Goal: Answer question/provide support

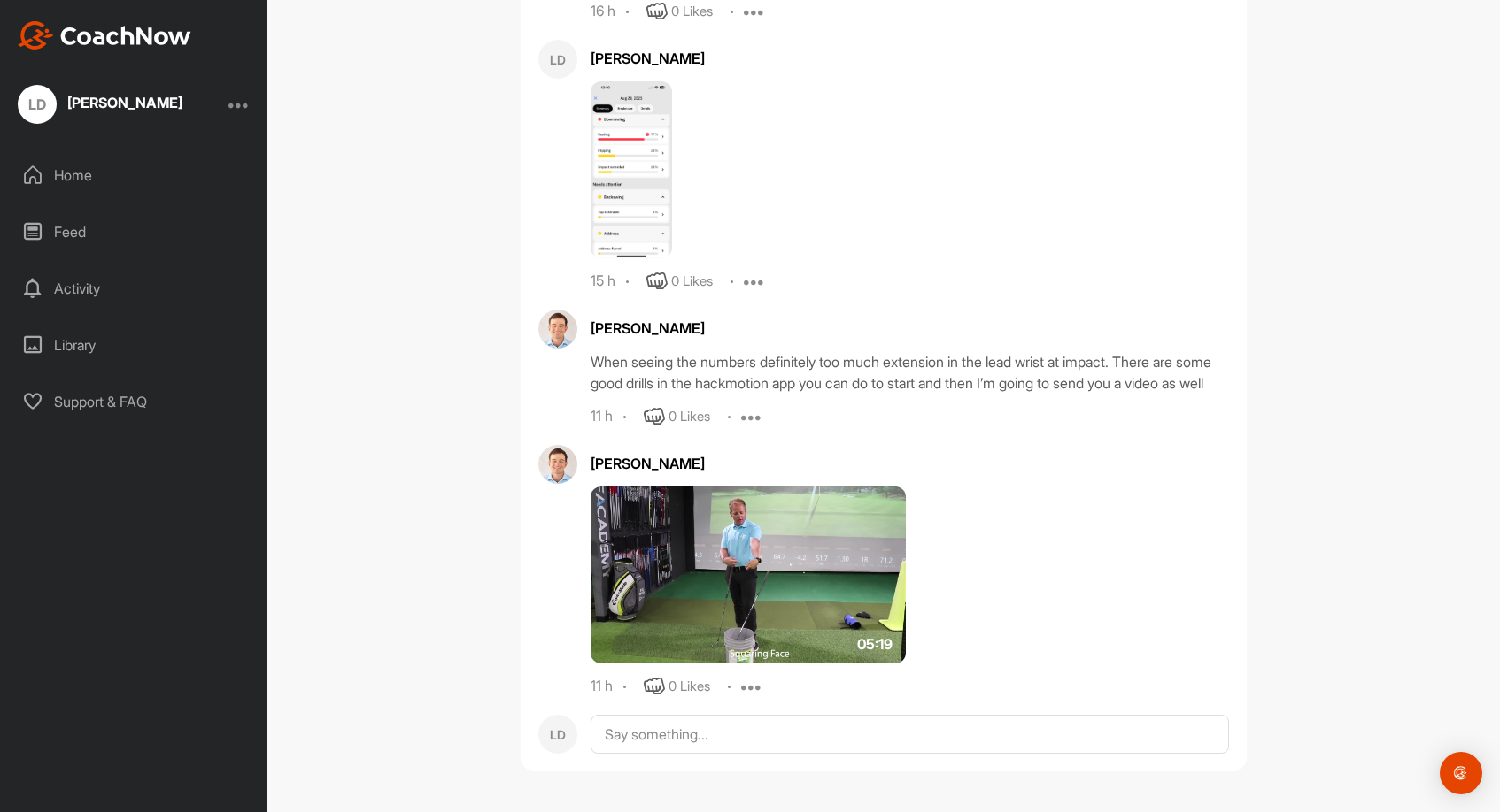
click at [686, 577] on img at bounding box center [748, 575] width 315 height 177
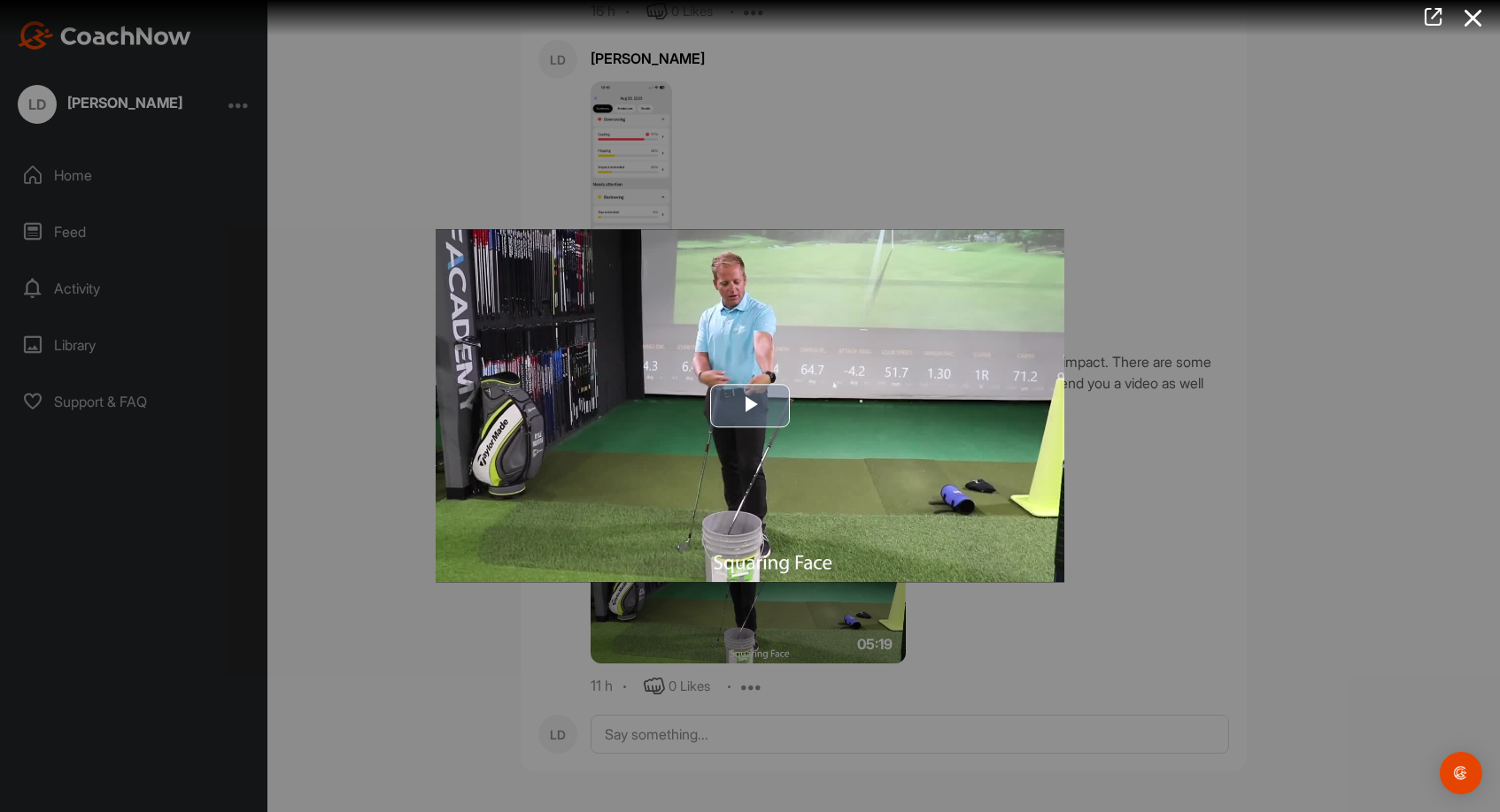
click at [750, 406] on span "Video Player" at bounding box center [750, 406] width 0 height 0
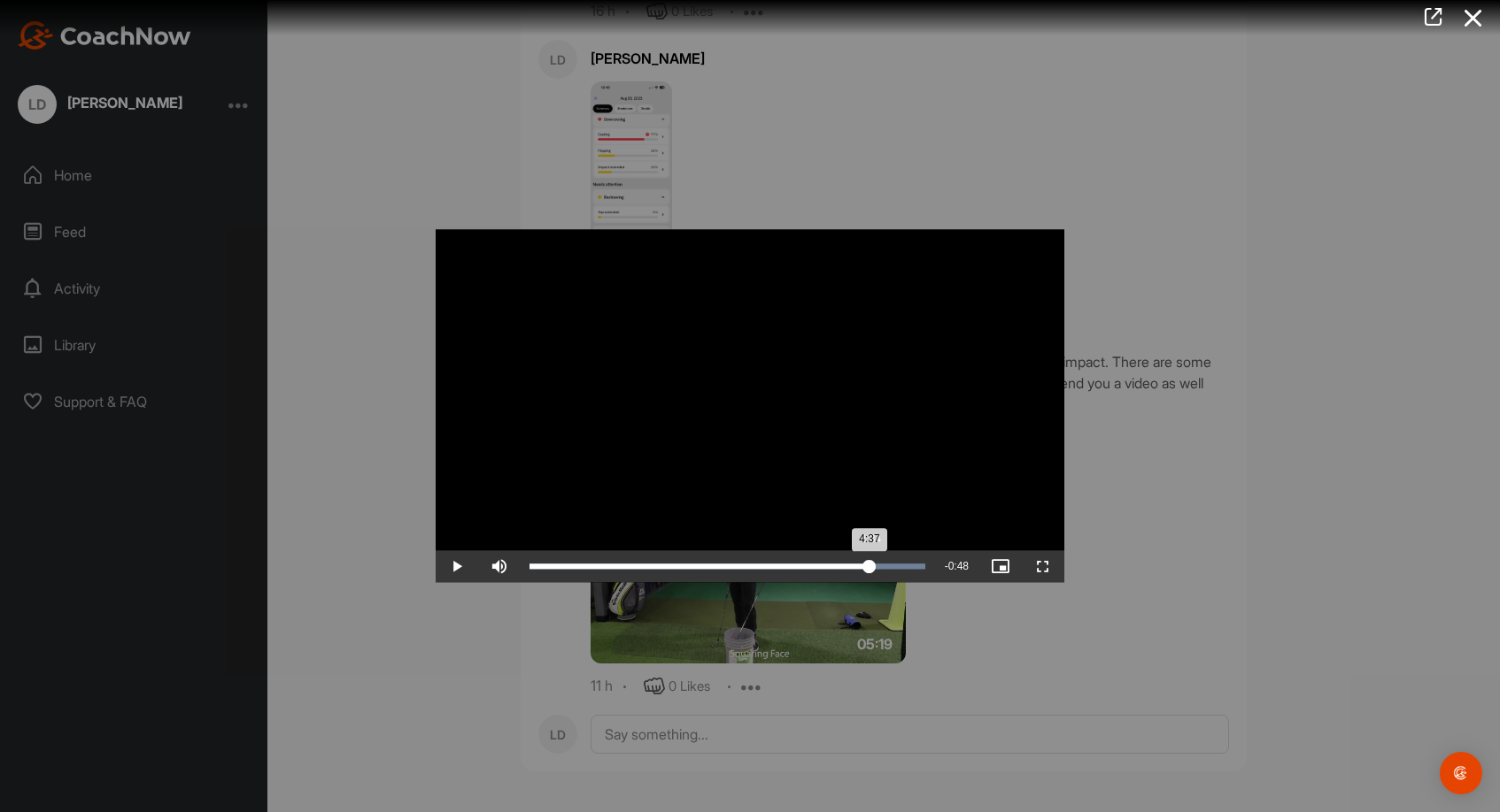
drag, startPoint x: 913, startPoint y: 562, endPoint x: 870, endPoint y: 565, distance: 43.1
click at [870, 565] on div "4:37" at bounding box center [699, 567] width 340 height 6
click at [1045, 567] on span "Video Player" at bounding box center [1043, 567] width 43 height 0
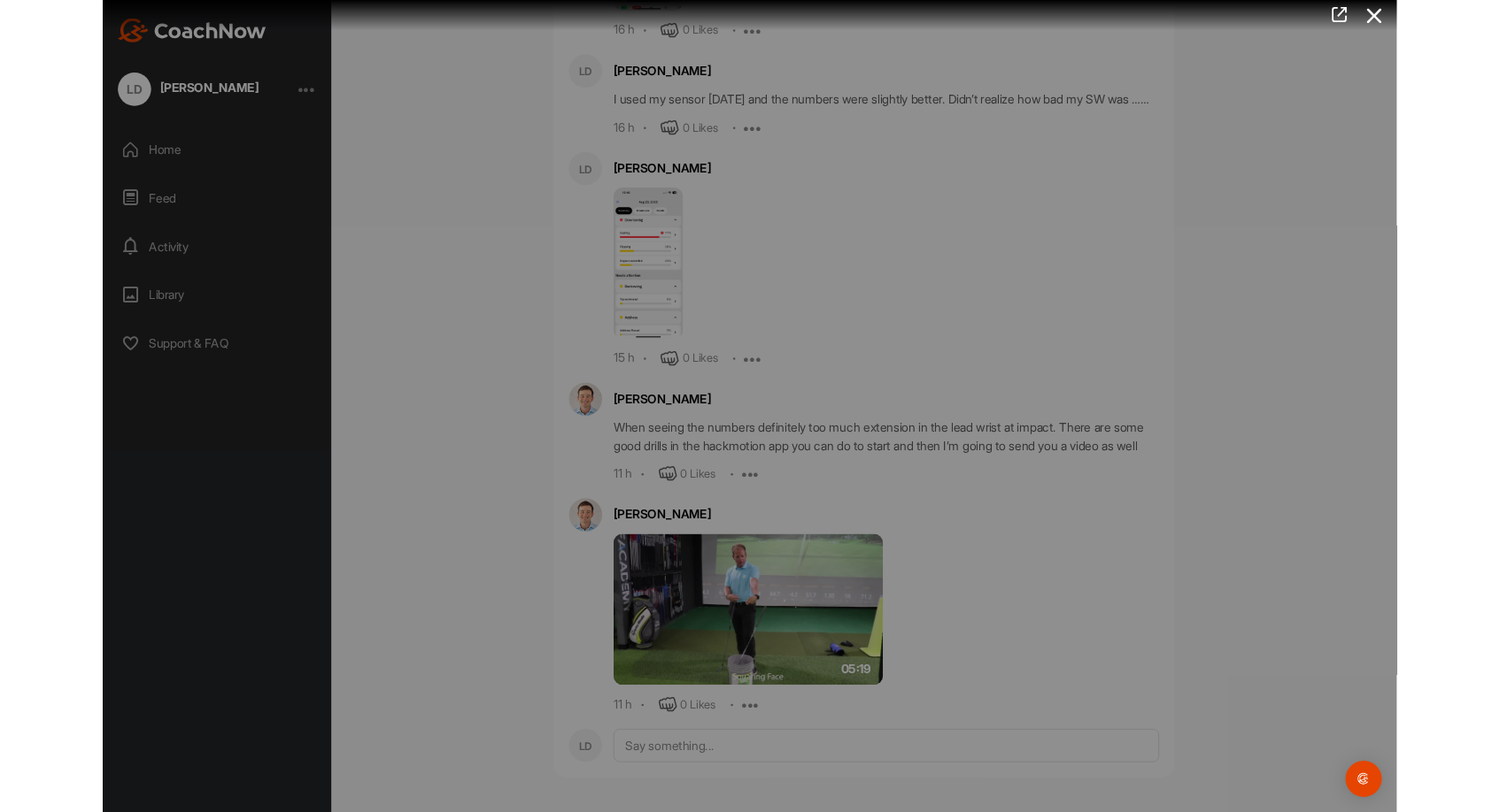
scroll to position [57924, 0]
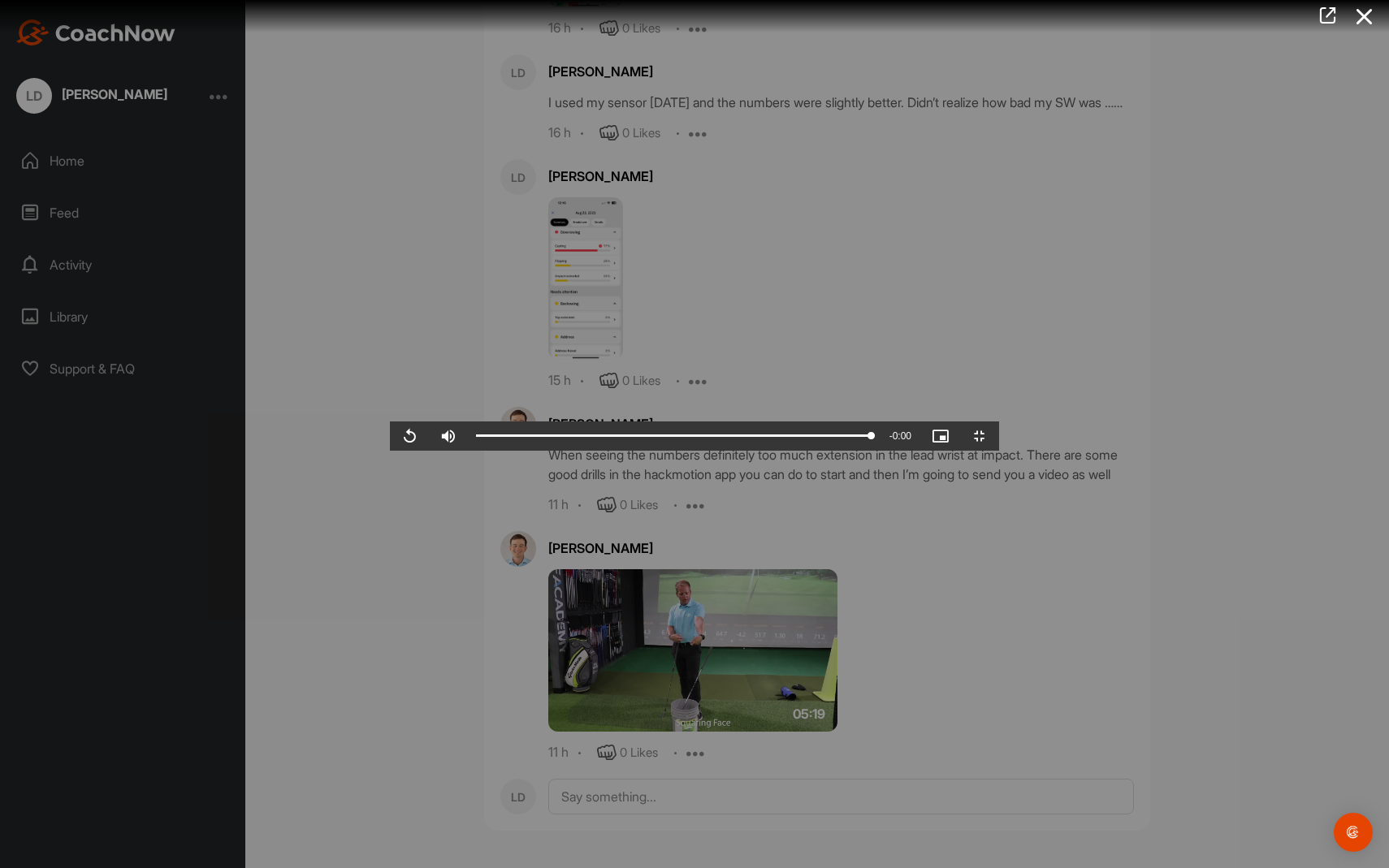
click at [999, 436] on span "Video Player" at bounding box center [979, 436] width 39 height 0
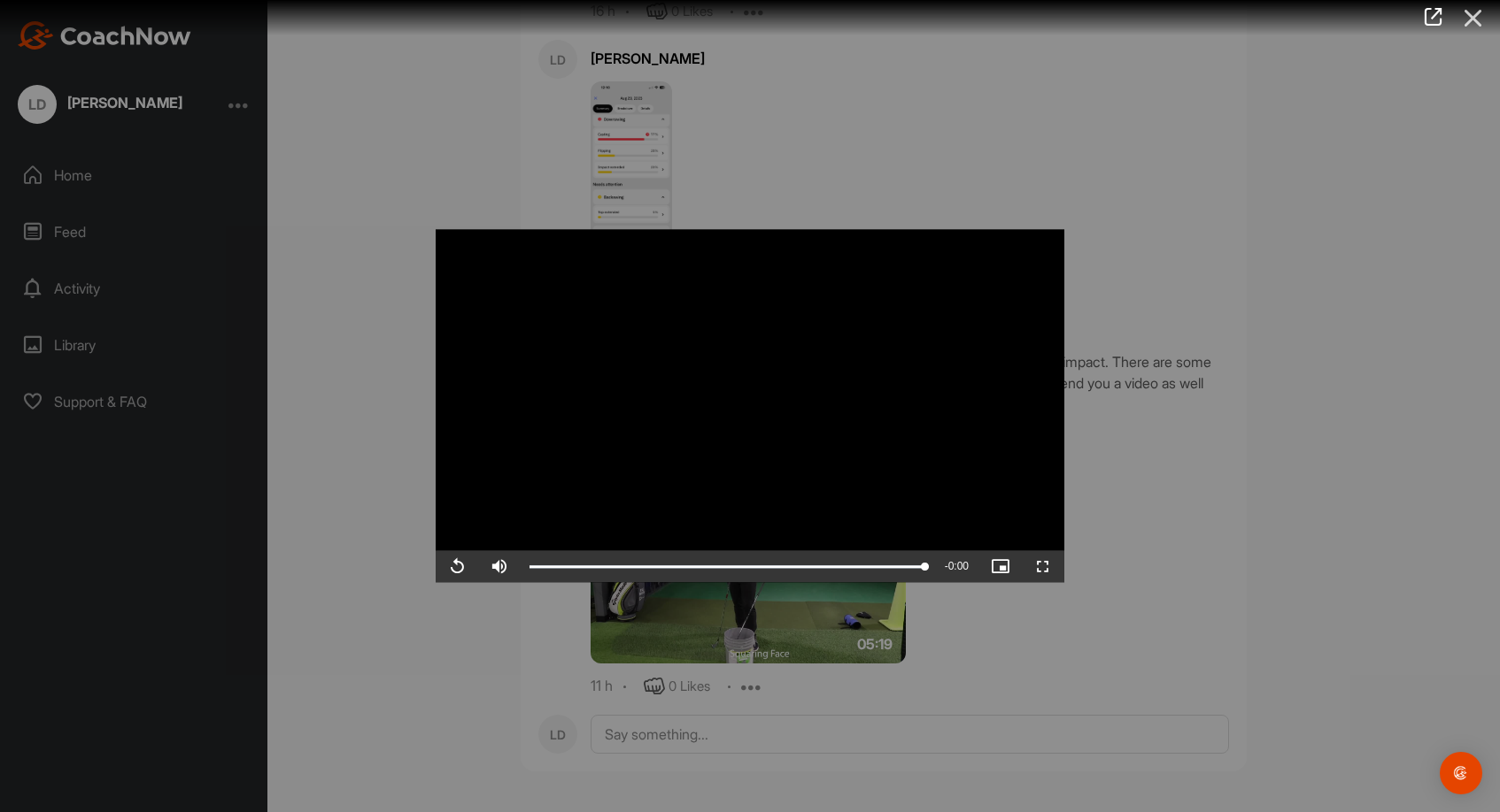
click at [1466, 21] on icon at bounding box center [1473, 18] width 41 height 32
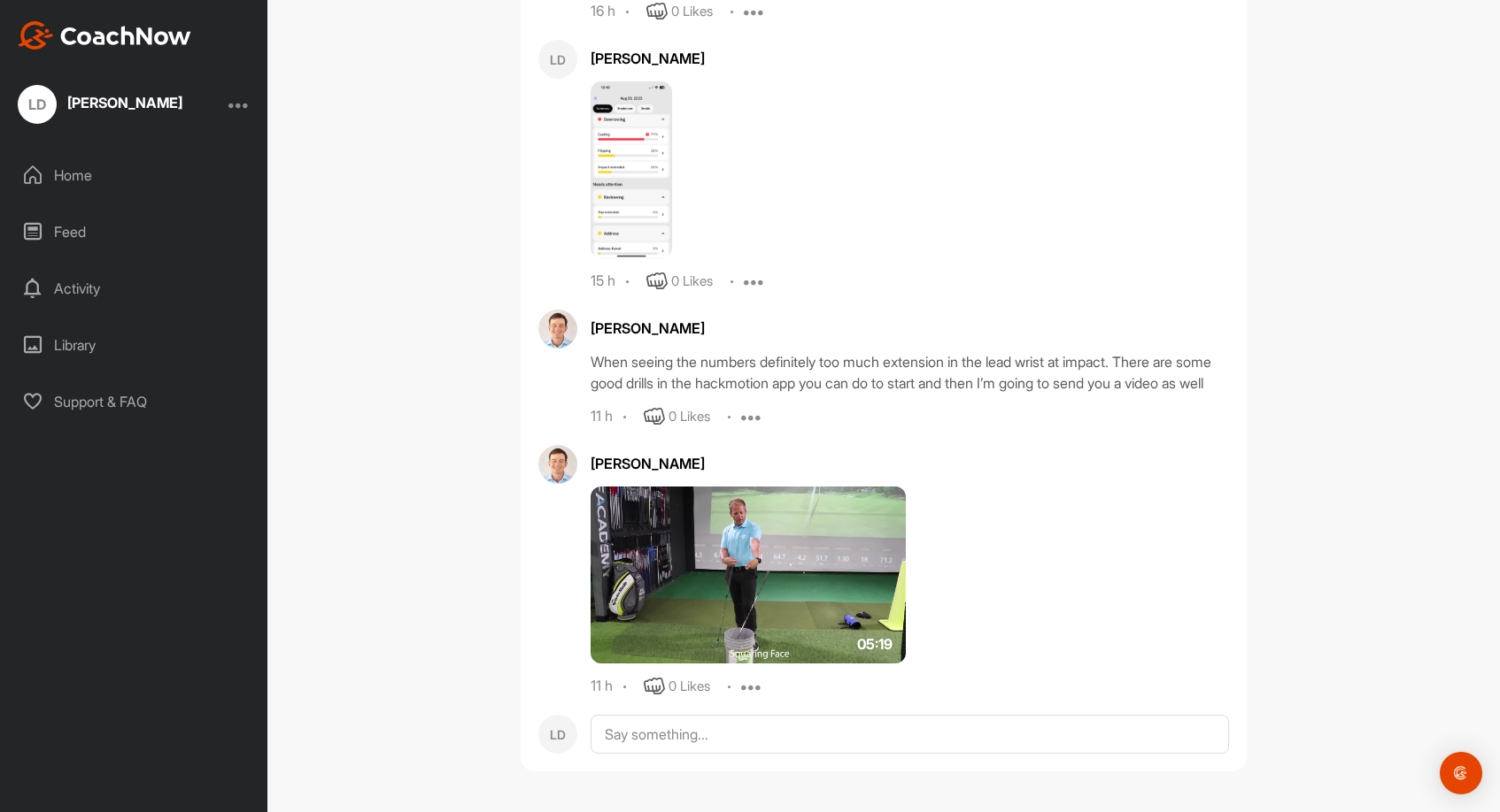
scroll to position [58062, 0]
click at [683, 736] on textarea at bounding box center [910, 734] width 638 height 39
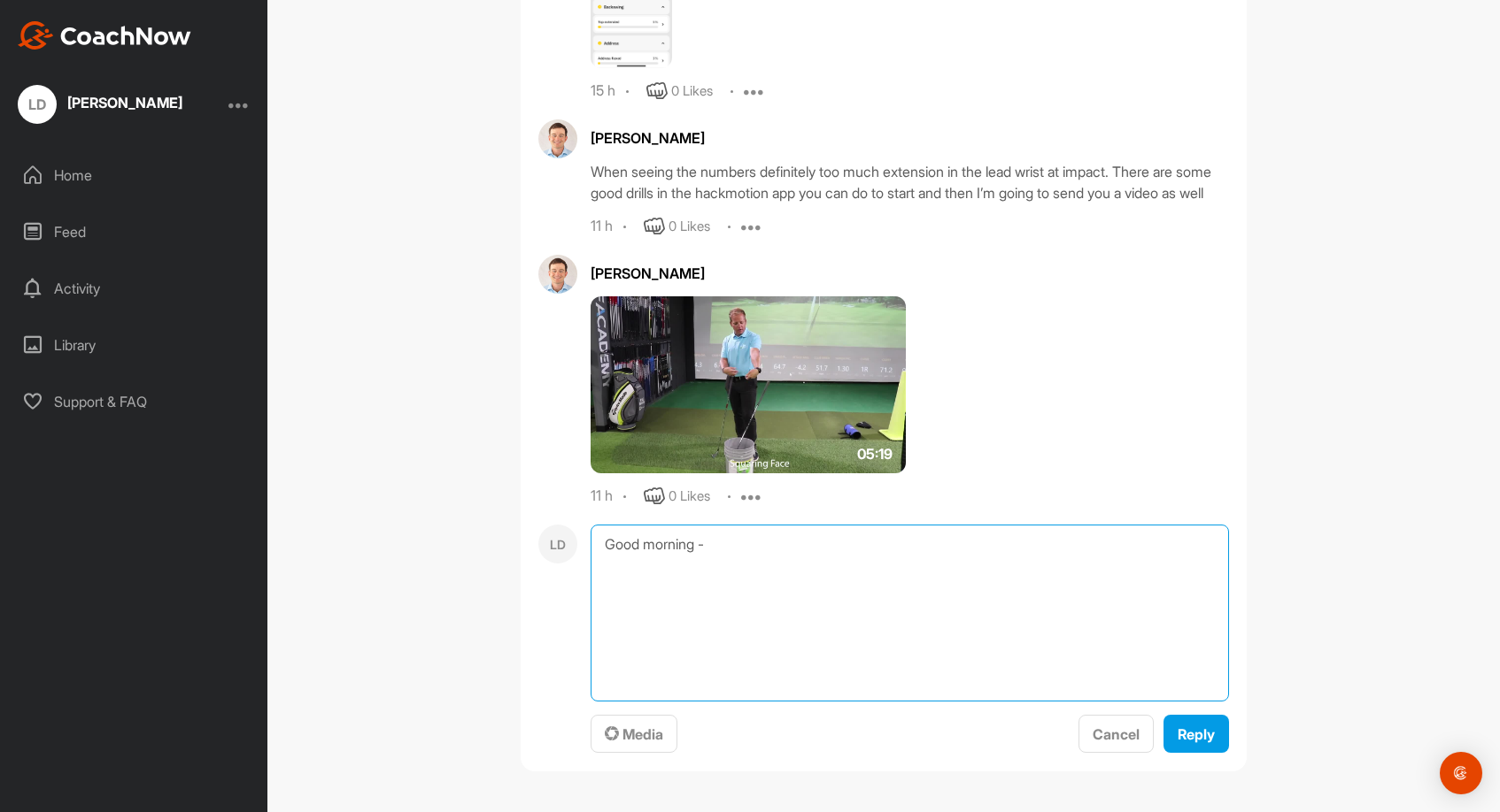
scroll to position [58253, 0]
click at [751, 546] on textarea "Good morning -" at bounding box center [910, 613] width 638 height 177
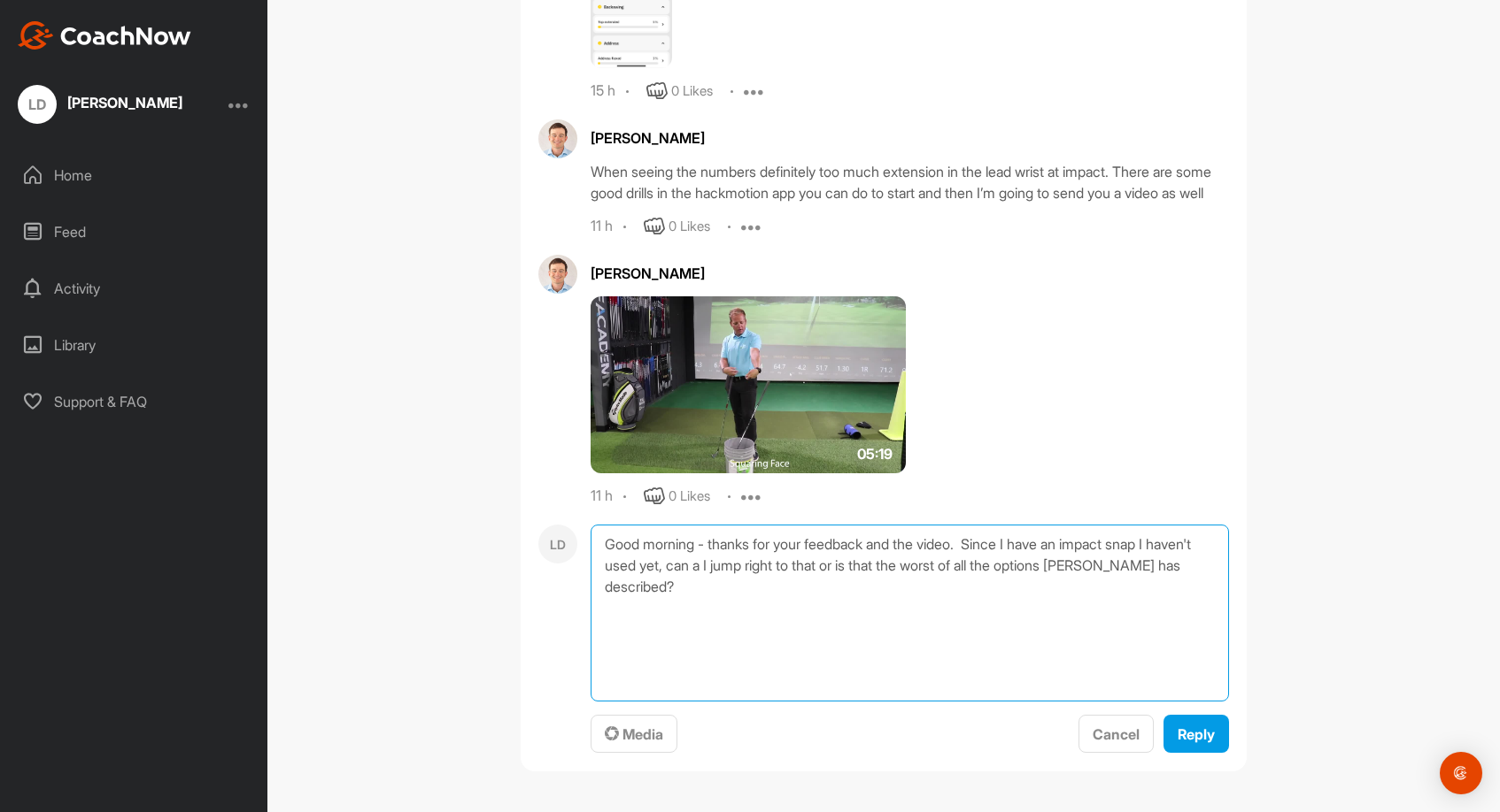
click at [1175, 544] on textarea "Good morning - thanks for your feedback and the video. Since I have an impact s…" at bounding box center [910, 613] width 638 height 177
click at [714, 570] on textarea "Good morning - thanks for your feedback and the video. Since I have an impact s…" at bounding box center [910, 613] width 638 height 177
type textarea "Good morning - thanks for your feedback and the video. Since I have an impact s…"
click at [1111, 728] on span "Cancel" at bounding box center [1115, 734] width 47 height 18
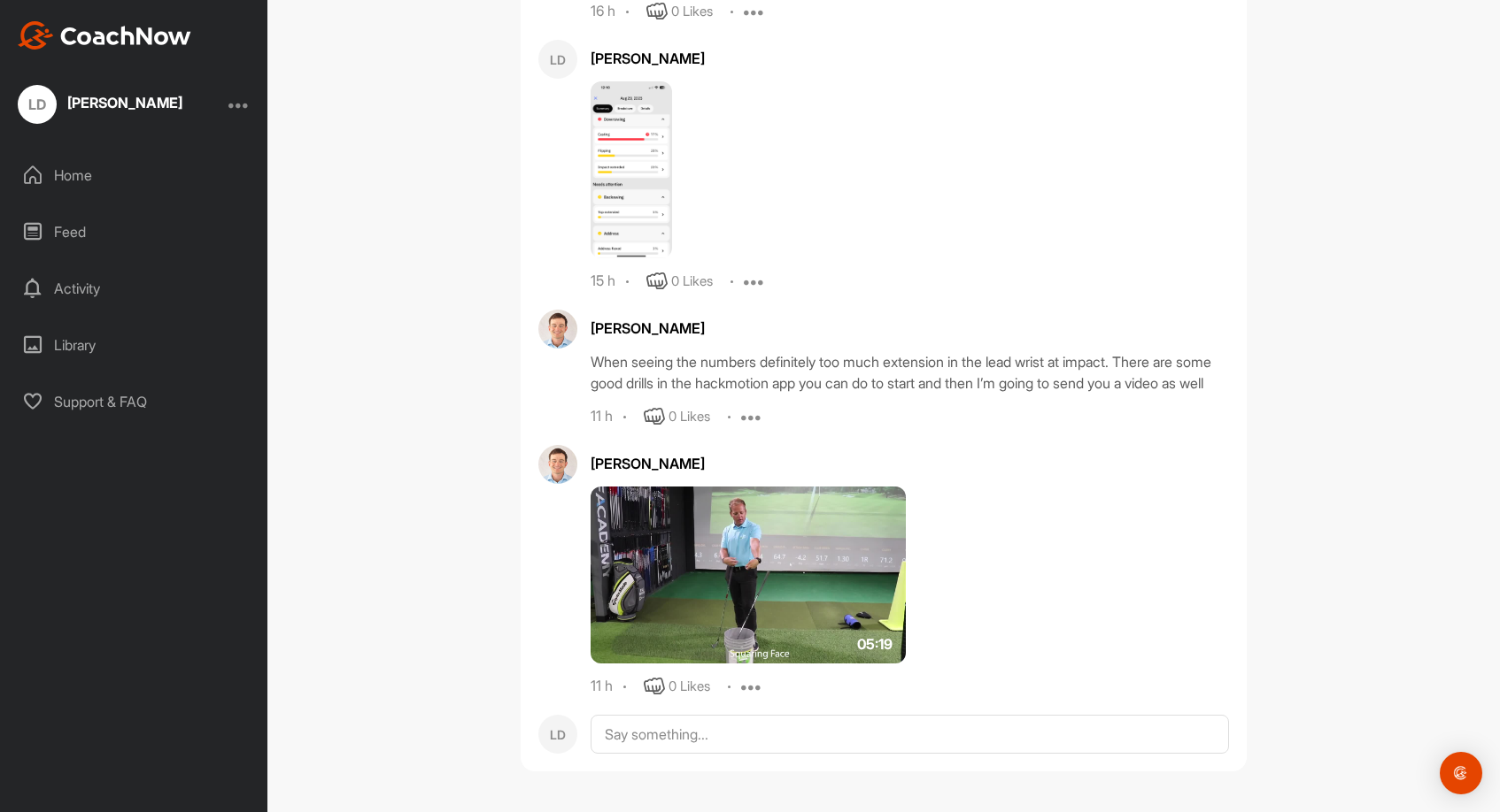
scroll to position [58062, 0]
